Goal: Transaction & Acquisition: Subscribe to service/newsletter

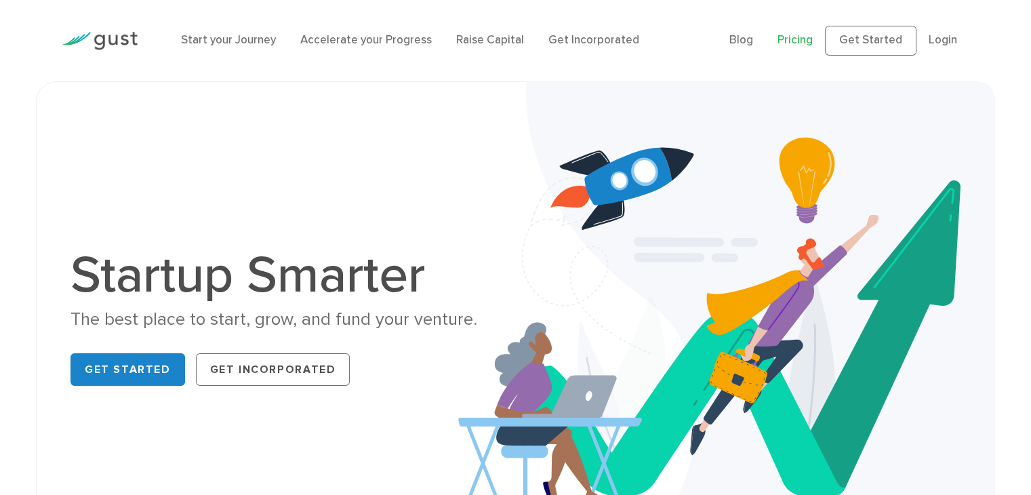
click at [799, 45] on link "Pricing" at bounding box center [794, 40] width 35 height 14
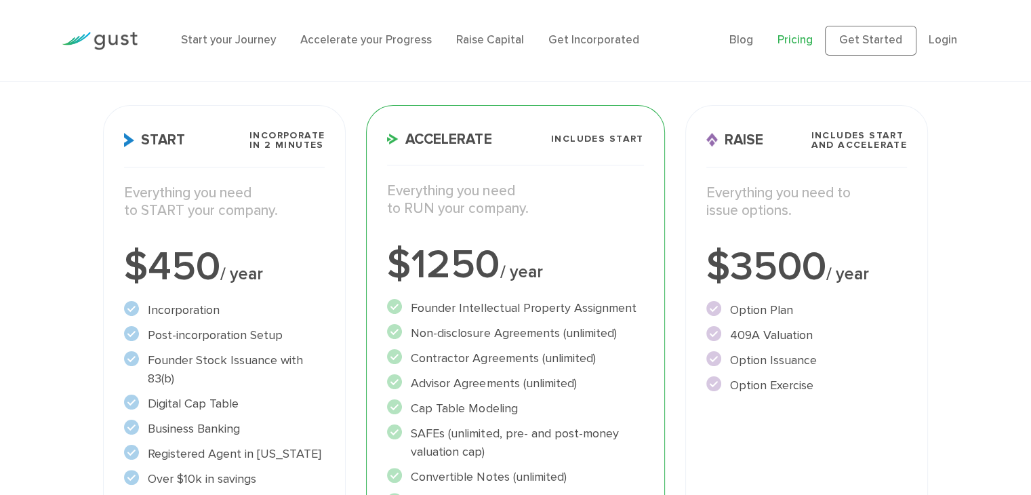
scroll to position [90, 0]
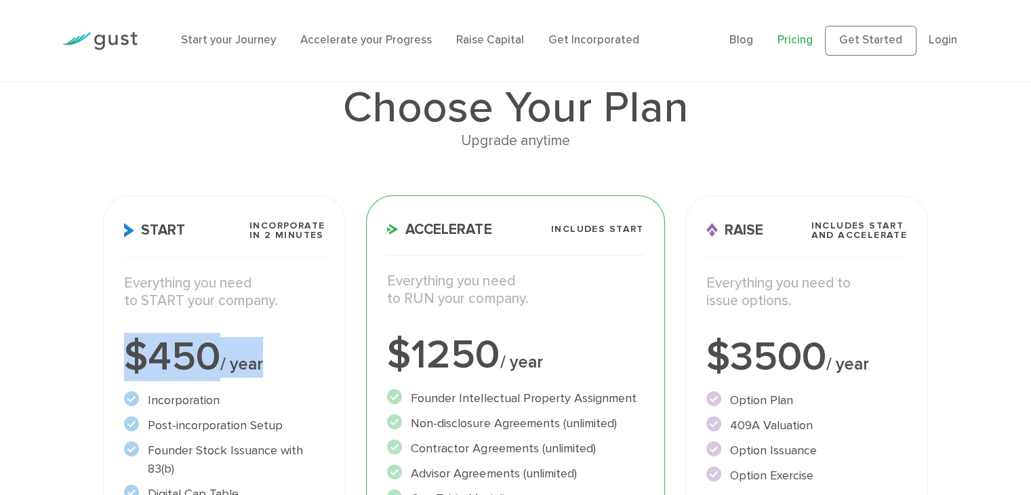
drag, startPoint x: 266, startPoint y: 358, endPoint x: 120, endPoint y: 341, distance: 146.7
click at [120, 341] on div "Start Incorporate in 2 Minutes Everything you need to START your company. $450 …" at bounding box center [224, 485] width 243 height 580
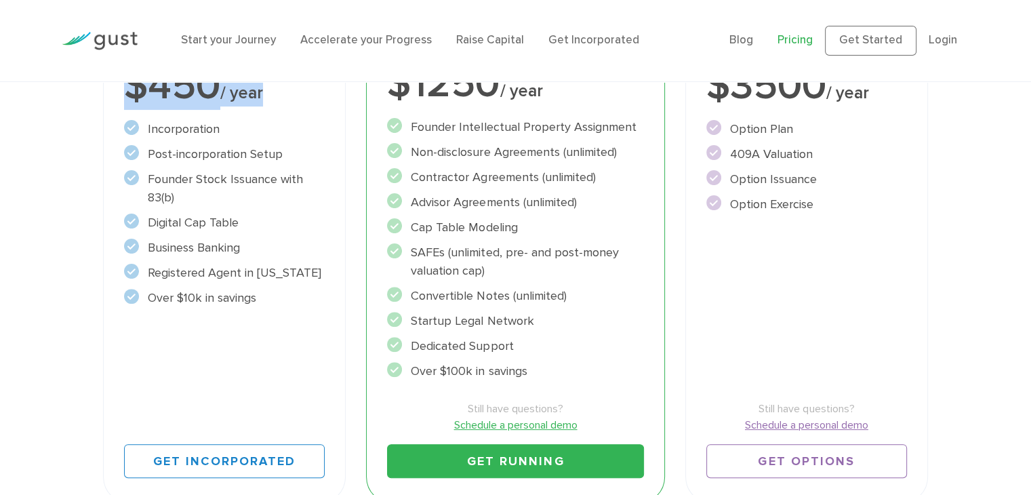
scroll to position [451, 0]
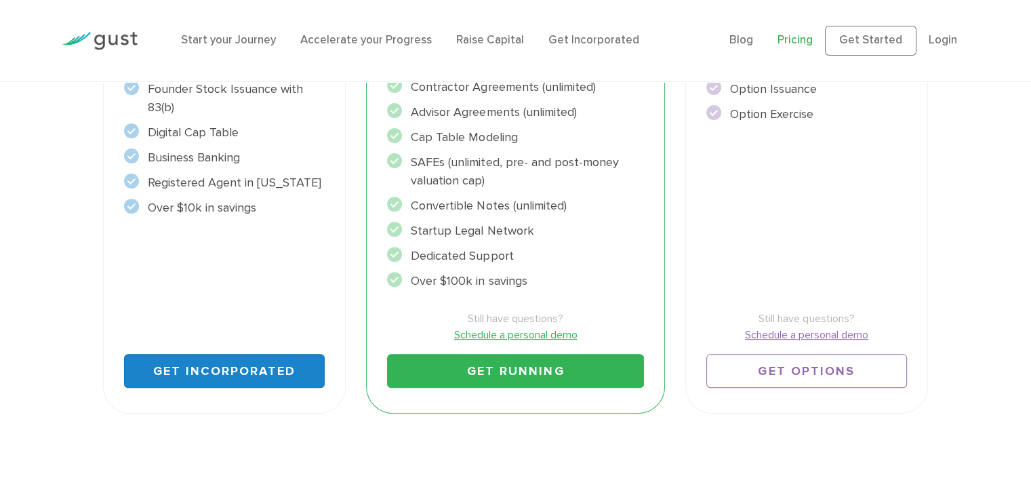
click at [240, 366] on link "Get Incorporated" at bounding box center [224, 371] width 201 height 34
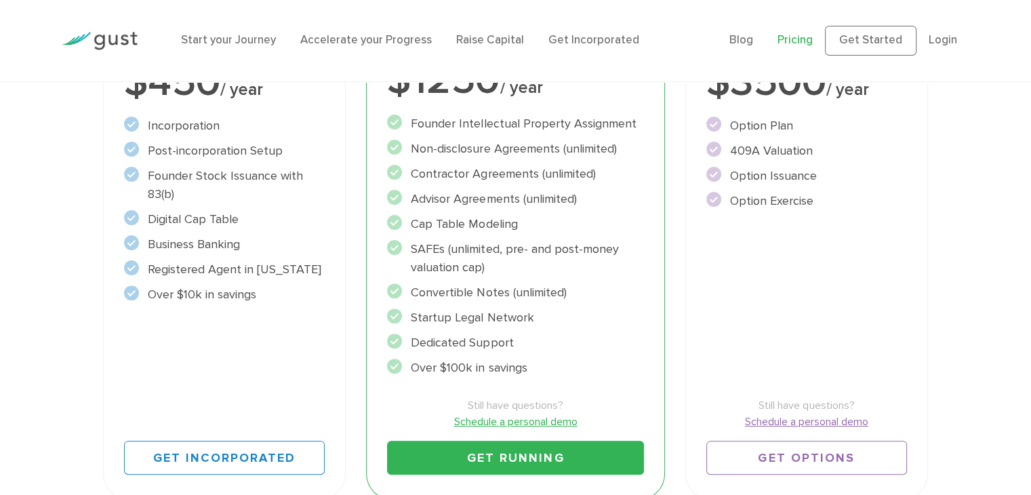
scroll to position [184, 0]
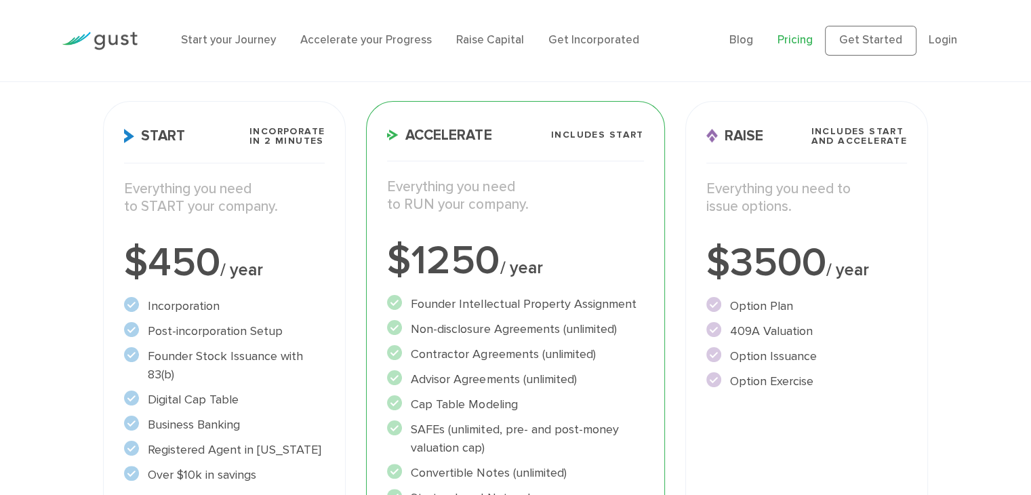
click at [142, 245] on div "$450 / year" at bounding box center [224, 263] width 201 height 41
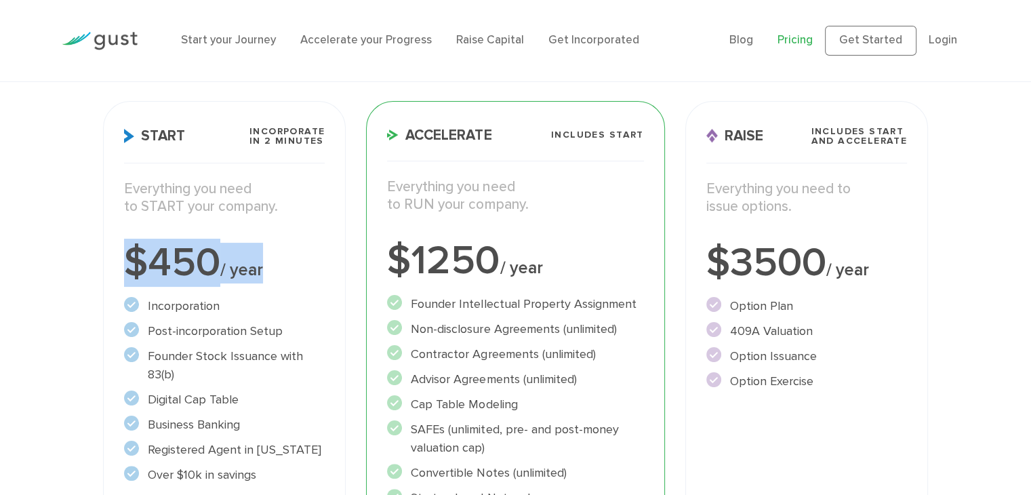
click at [143, 245] on div "$450 / year" at bounding box center [224, 263] width 201 height 41
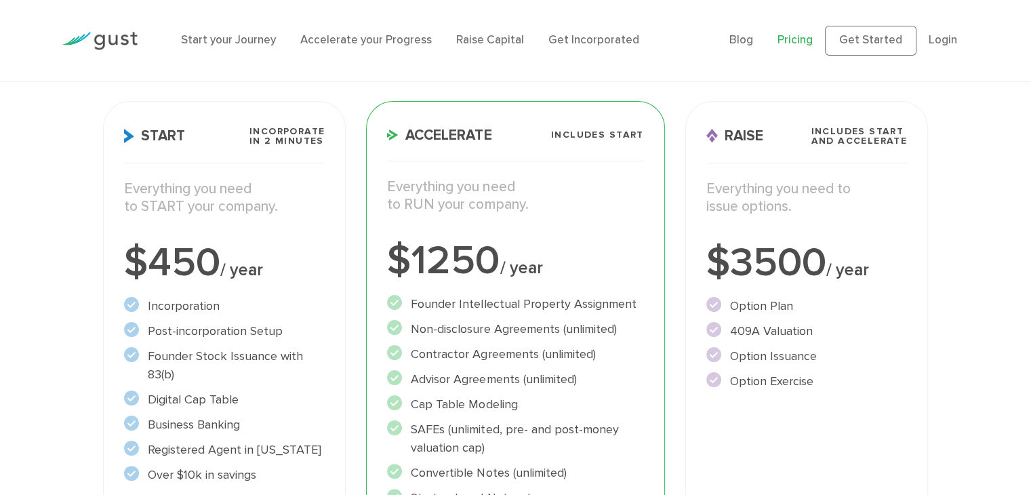
click at [317, 217] on div "Everything you need to START your company." at bounding box center [225, 204] width 222 height 49
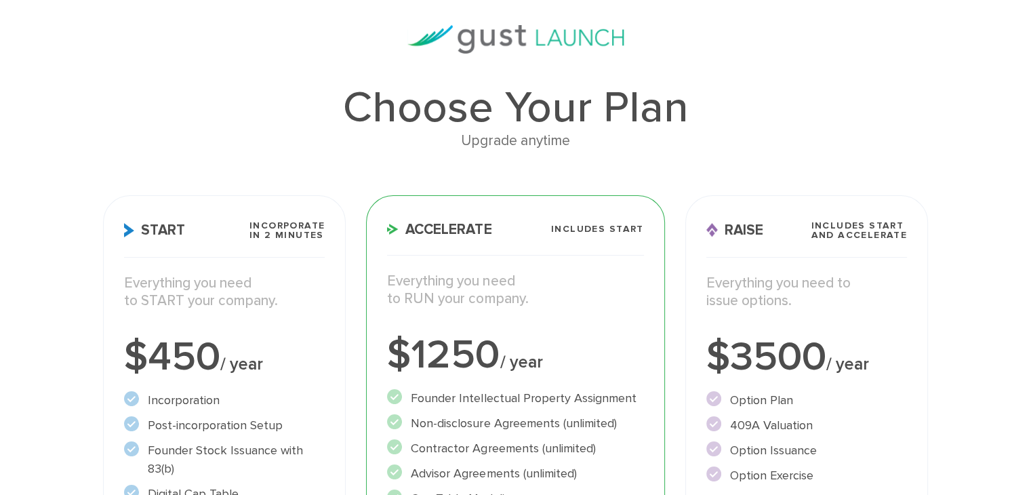
scroll to position [0, 0]
